Goal: Communication & Community: Connect with others

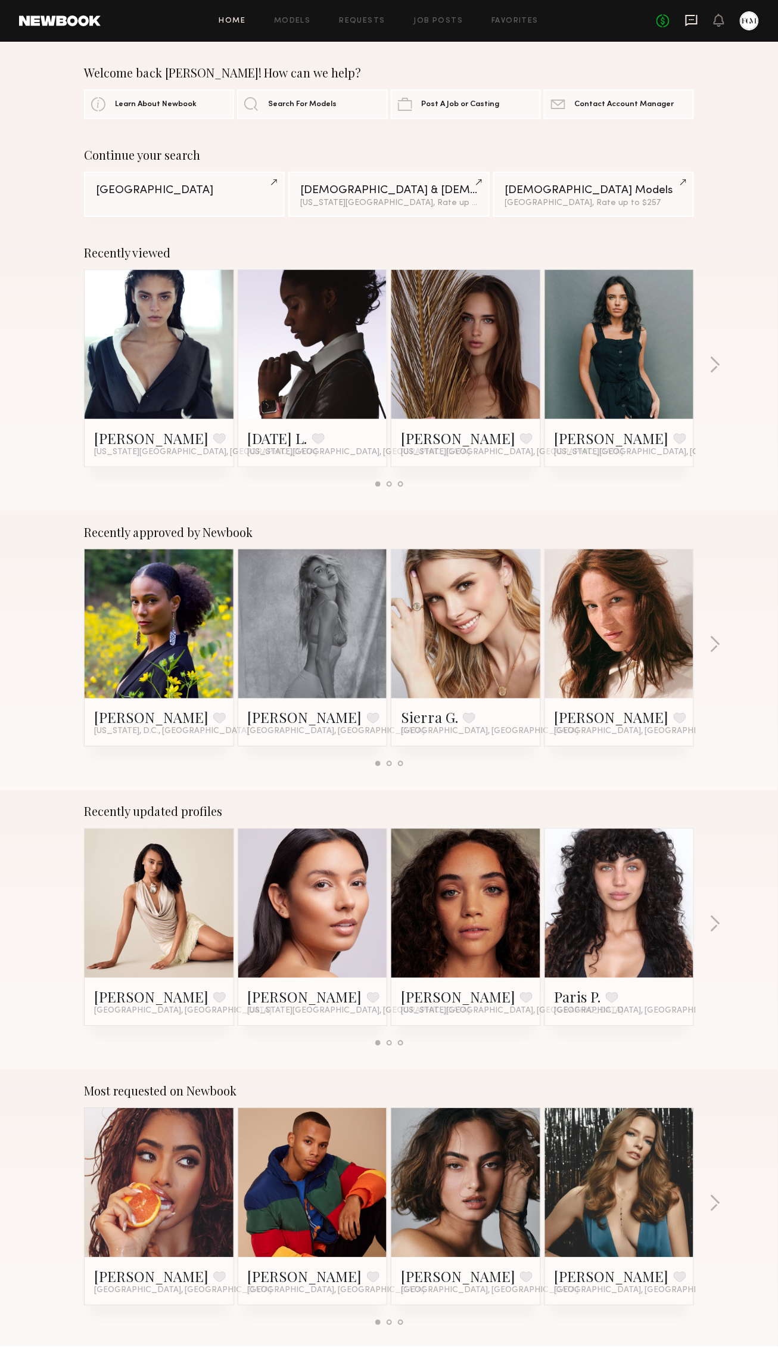
click at [686, 21] on icon at bounding box center [692, 20] width 12 height 11
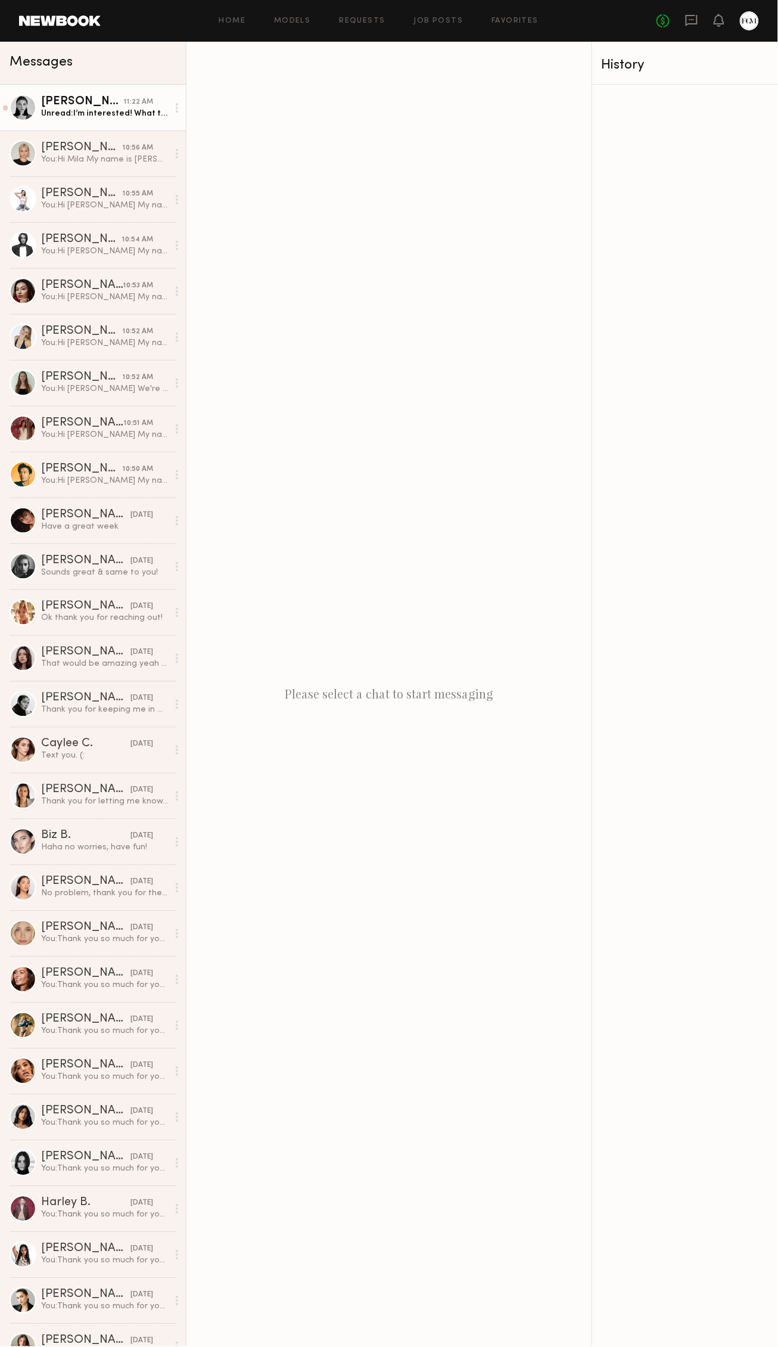
click at [101, 96] on div "[PERSON_NAME]" at bounding box center [82, 102] width 83 height 12
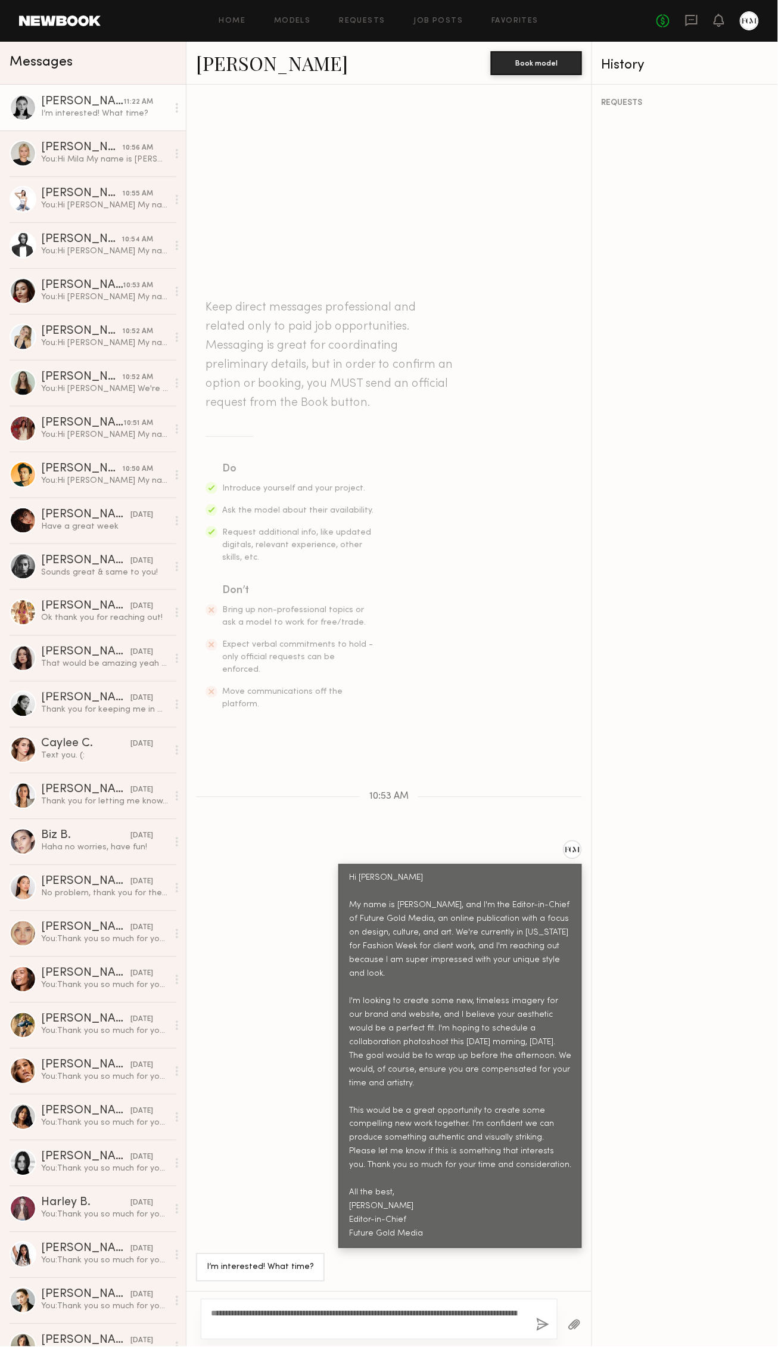
type textarea "**********"
click at [537, 1319] on button "button" at bounding box center [542, 1325] width 13 height 15
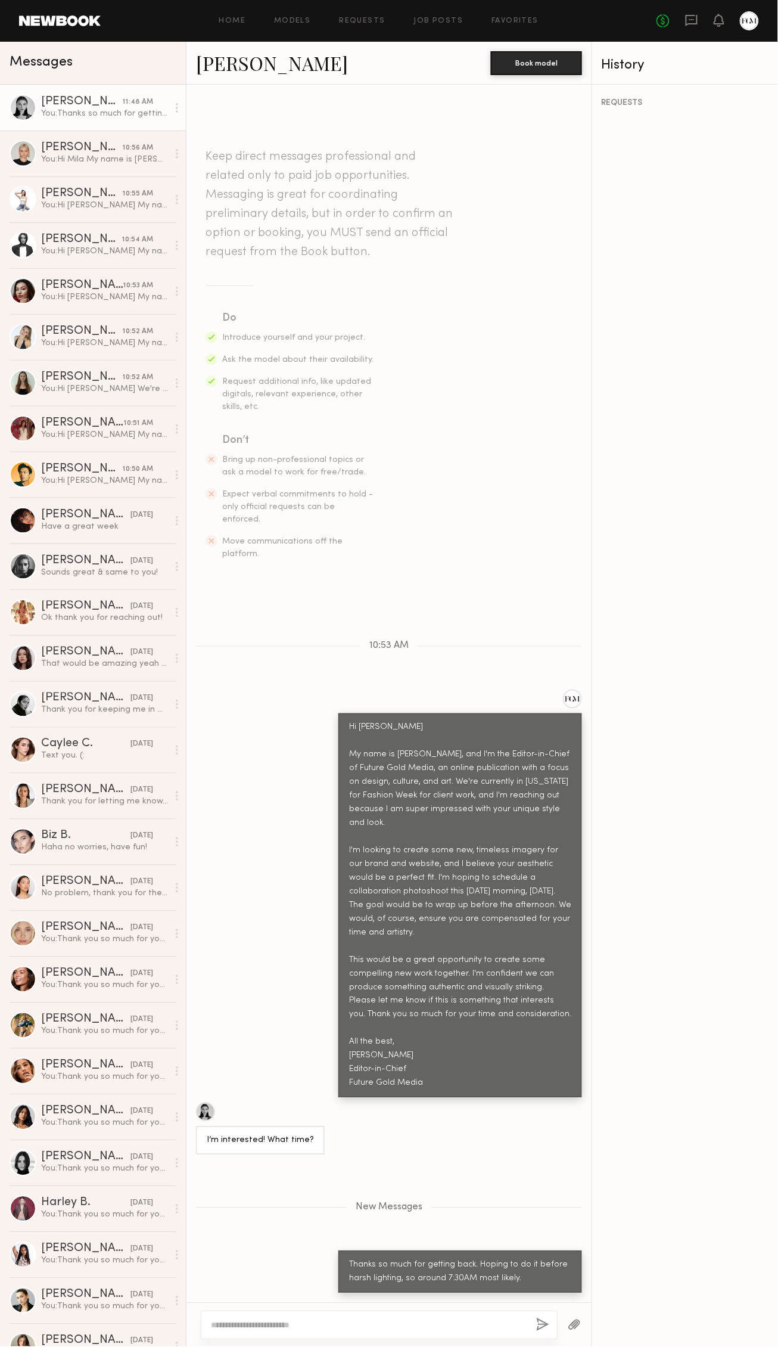
click at [27, 112] on div at bounding box center [23, 107] width 27 height 27
click at [205, 1108] on div at bounding box center [205, 1111] width 19 height 19
